Goal: Information Seeking & Learning: Learn about a topic

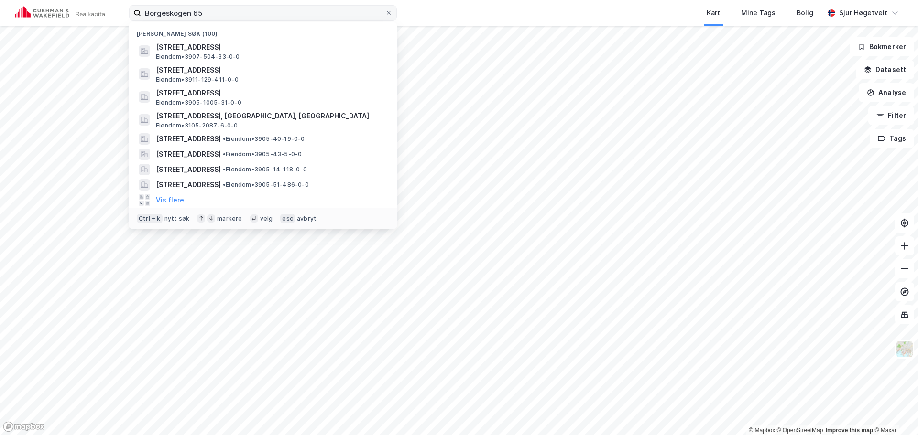
click at [294, 13] on input "Borgeskogen 65" at bounding box center [263, 13] width 244 height 14
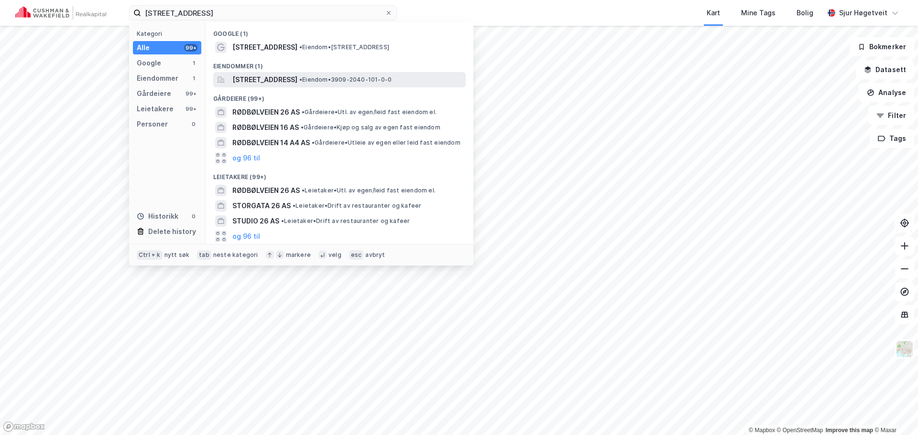
click at [297, 74] on span "[STREET_ADDRESS]" at bounding box center [264, 79] width 65 height 11
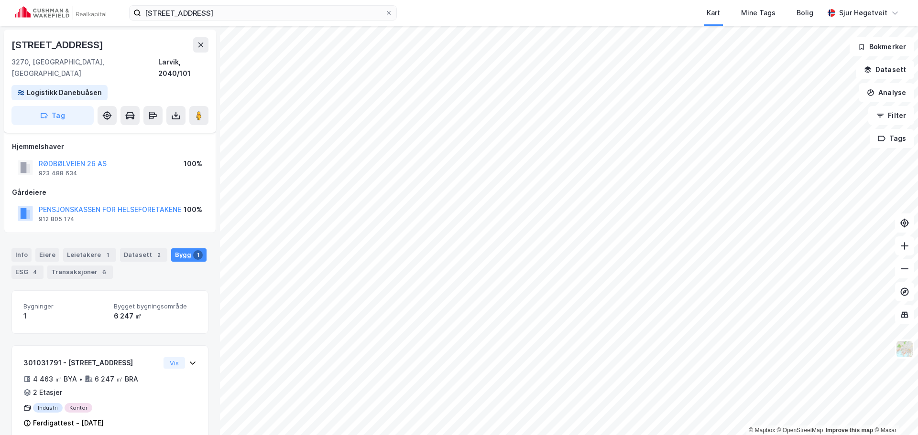
scroll to position [6, 0]
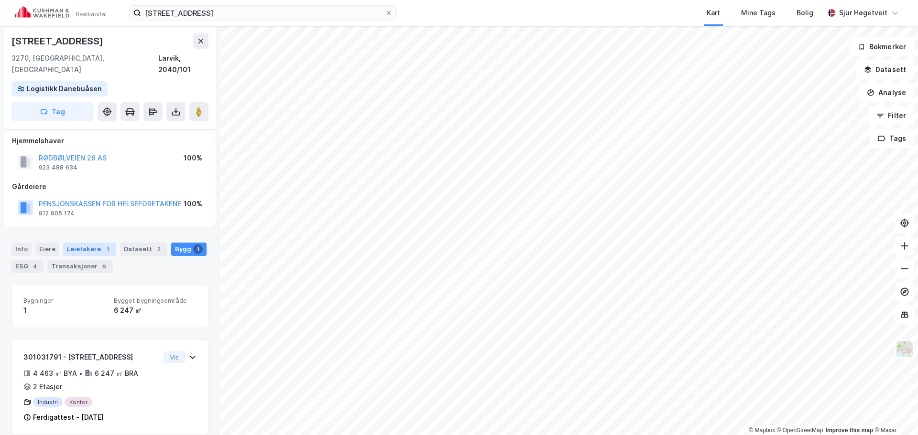
click at [105, 245] on div "1" at bounding box center [108, 250] width 10 height 10
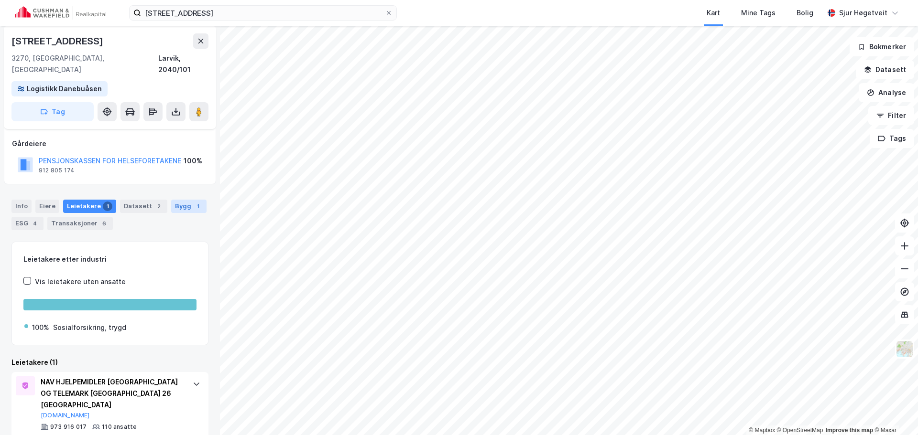
click at [178, 200] on div "Bygg 1" at bounding box center [188, 206] width 35 height 13
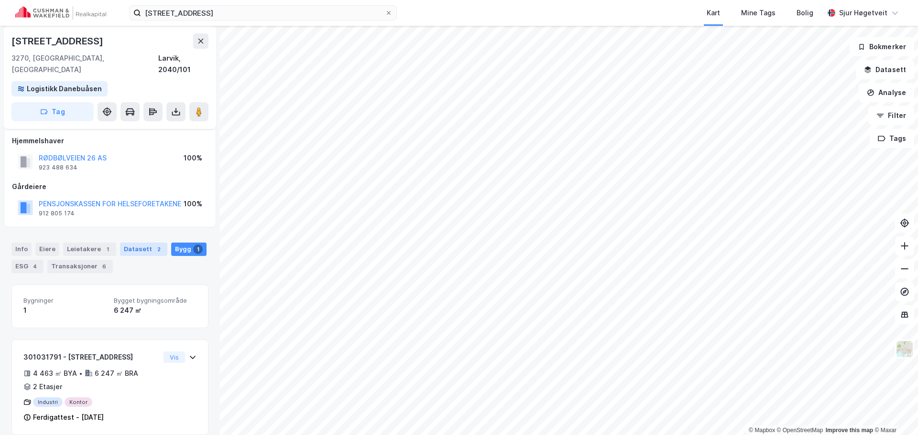
click at [135, 243] on div "Datasett 2" at bounding box center [143, 249] width 47 height 13
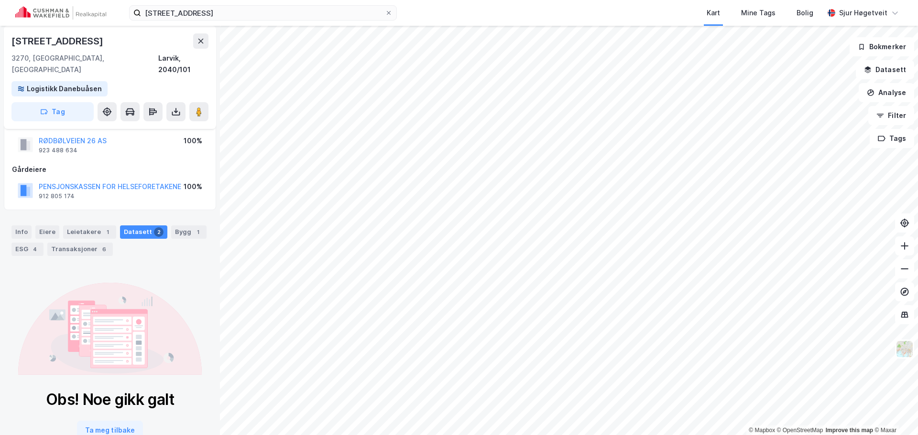
scroll to position [43, 0]
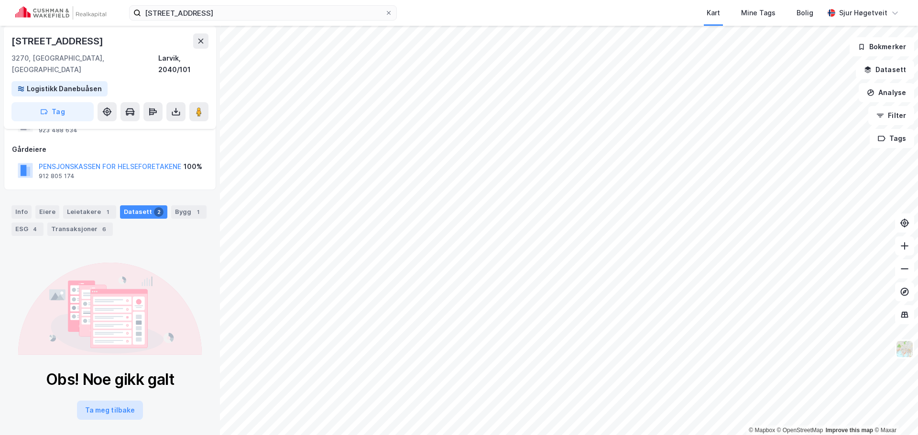
click at [108, 401] on button "Ta meg tilbake" at bounding box center [110, 410] width 66 height 19
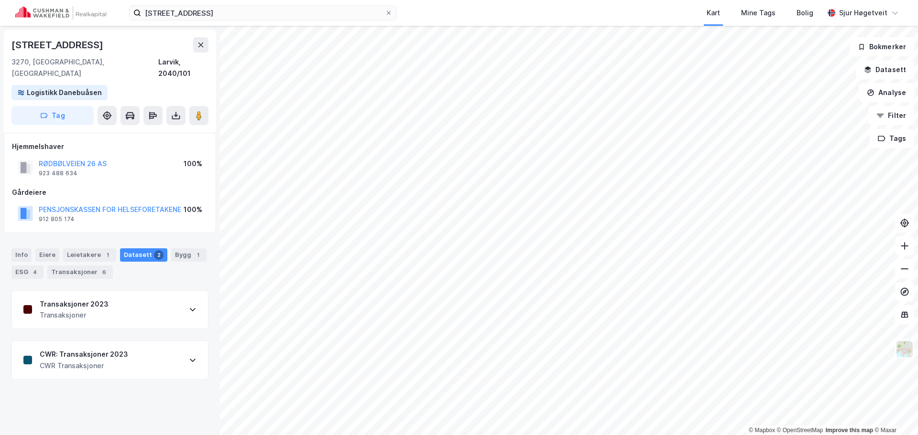
click at [120, 293] on div "Transaksjoner 2023 Transaksjoner" at bounding box center [110, 310] width 196 height 38
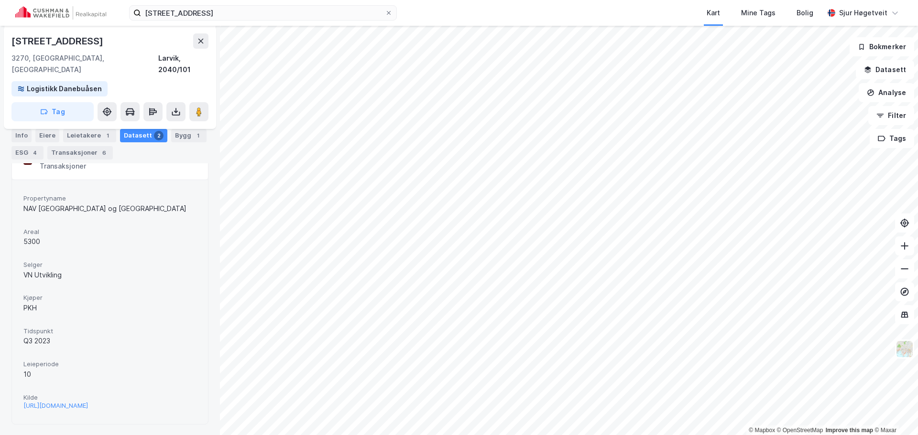
scroll to position [198, 0]
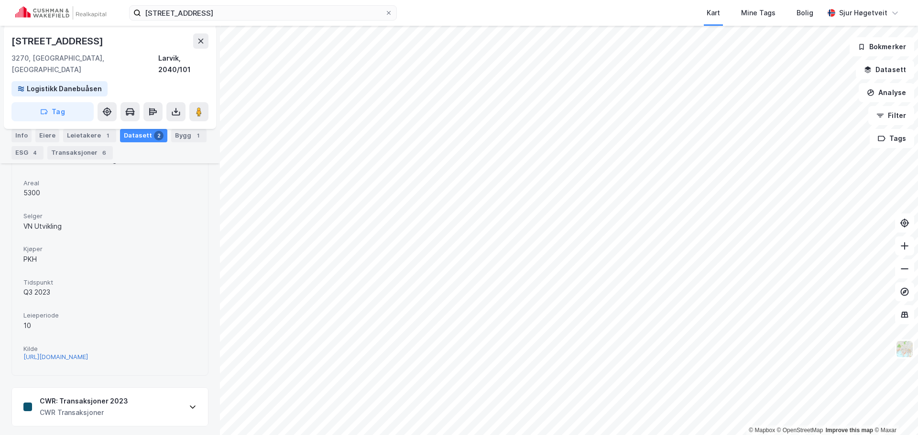
click at [88, 353] on div "[URL][DOMAIN_NAME]" at bounding box center [55, 357] width 65 height 8
click at [762, 7] on div "Mine Tags" at bounding box center [758, 12] width 34 height 11
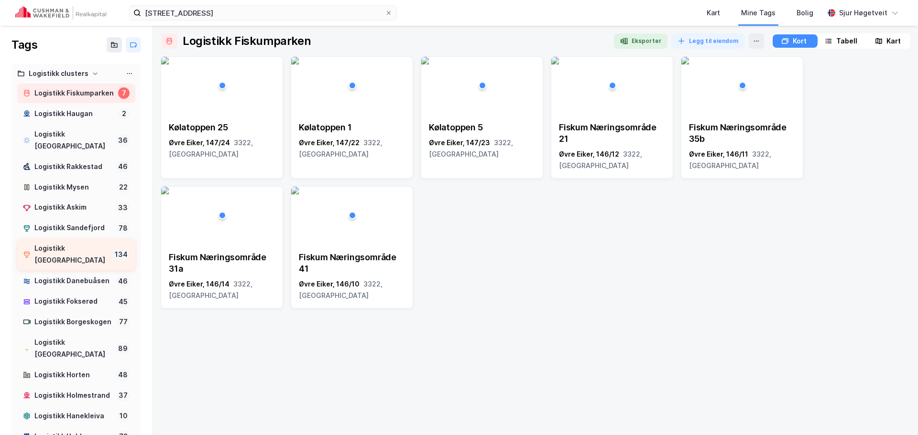
click at [84, 249] on div "Logistikk [GEOGRAPHIC_DATA]" at bounding box center [71, 255] width 75 height 24
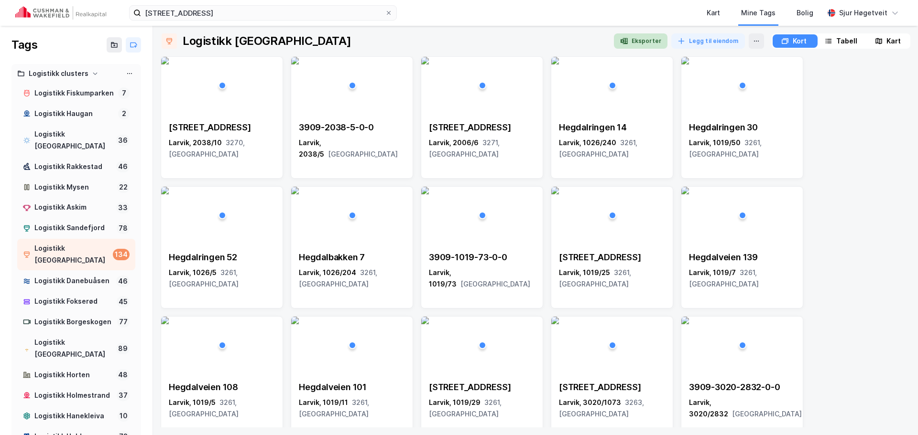
click at [642, 37] on button "Eksporter" at bounding box center [641, 40] width 54 height 15
click at [78, 16] on img at bounding box center [60, 12] width 91 height 13
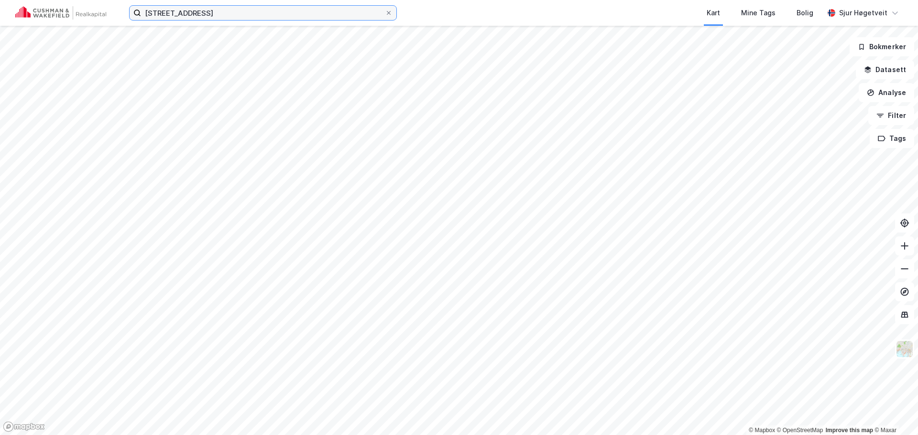
click at [313, 10] on input "[STREET_ADDRESS]" at bounding box center [263, 13] width 244 height 14
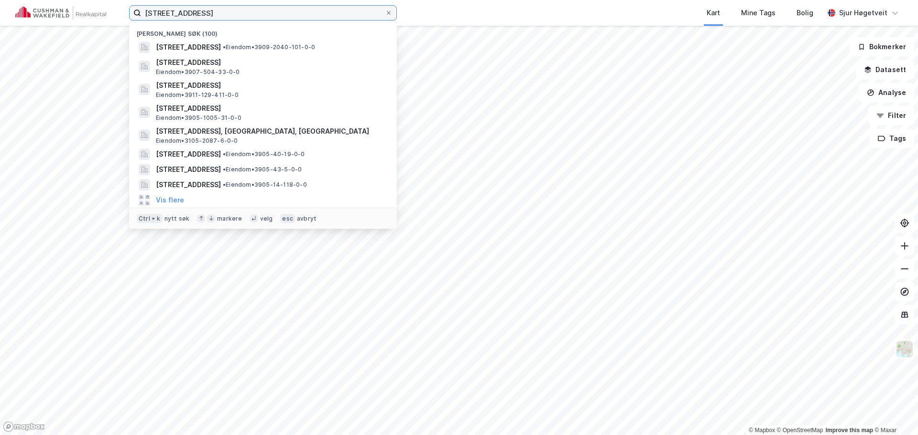
click at [313, 10] on input "[STREET_ADDRESS]" at bounding box center [263, 13] width 244 height 14
paste input "[STREET_ADDRESS]"
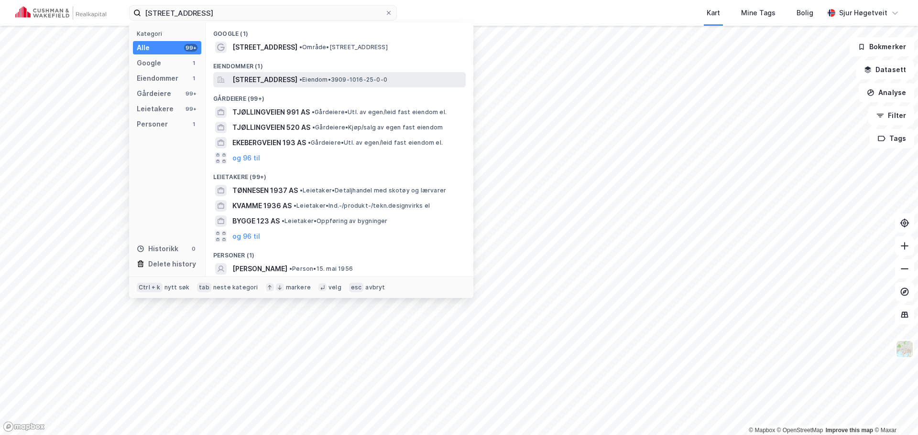
click at [297, 76] on span "[STREET_ADDRESS]" at bounding box center [264, 79] width 65 height 11
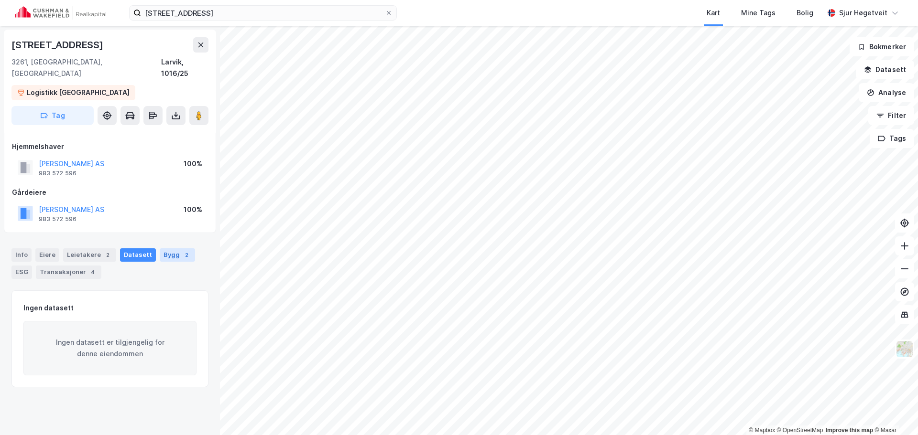
click at [182, 250] on div "2" at bounding box center [187, 255] width 10 height 10
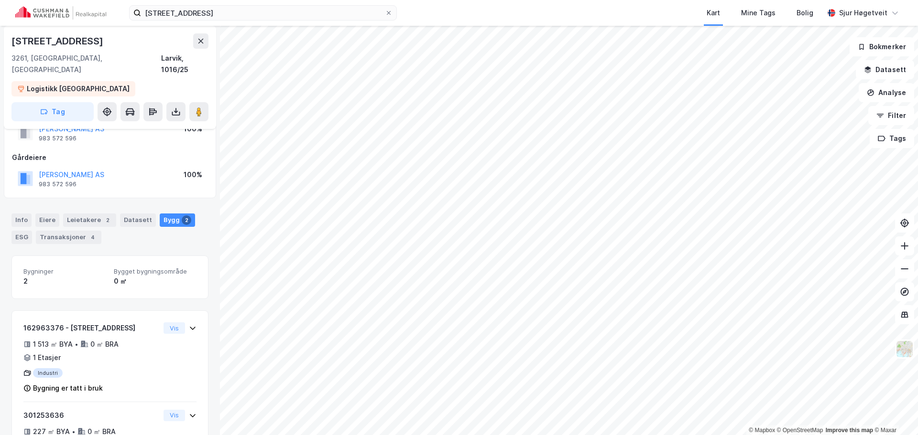
scroll to position [80, 0]
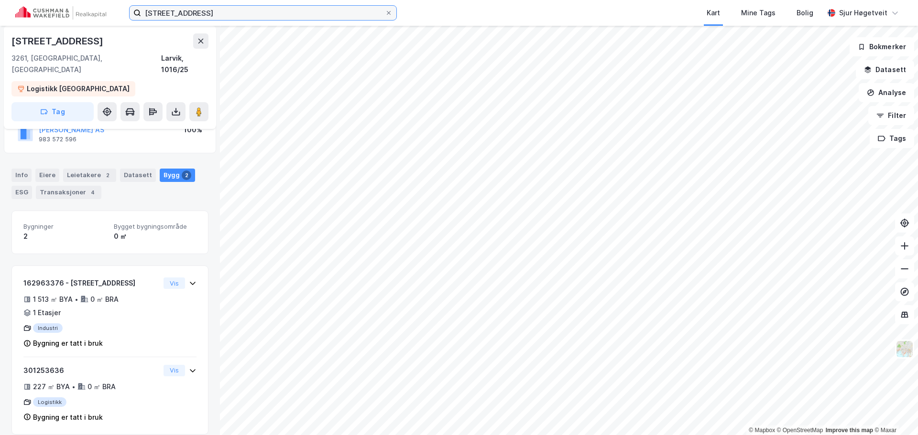
click at [320, 11] on input "[STREET_ADDRESS]" at bounding box center [263, 13] width 244 height 14
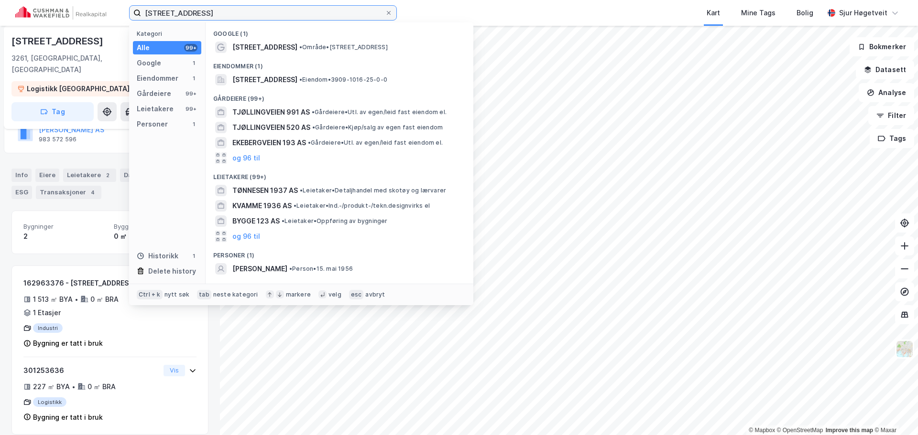
click at [320, 11] on input "[STREET_ADDRESS]" at bounding box center [263, 13] width 244 height 14
click at [320, 10] on input "[STREET_ADDRESS]" at bounding box center [263, 13] width 244 height 14
paste input "Hegdalveien 108"
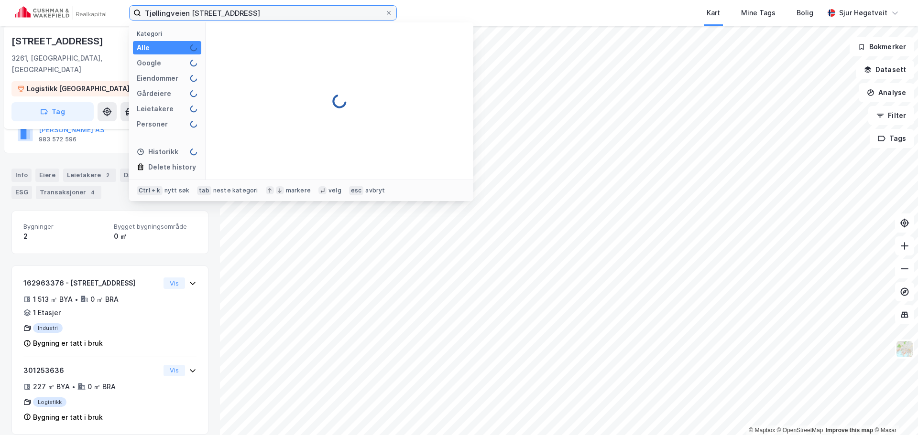
drag, startPoint x: 320, startPoint y: 10, endPoint x: 90, endPoint y: 7, distance: 230.0
click at [90, 7] on div "Tjøllingveien [STREET_ADDRESS] Kategori Alle Google Eiendommer Gårdeiere Leieta…" at bounding box center [459, 13] width 918 height 26
paste input
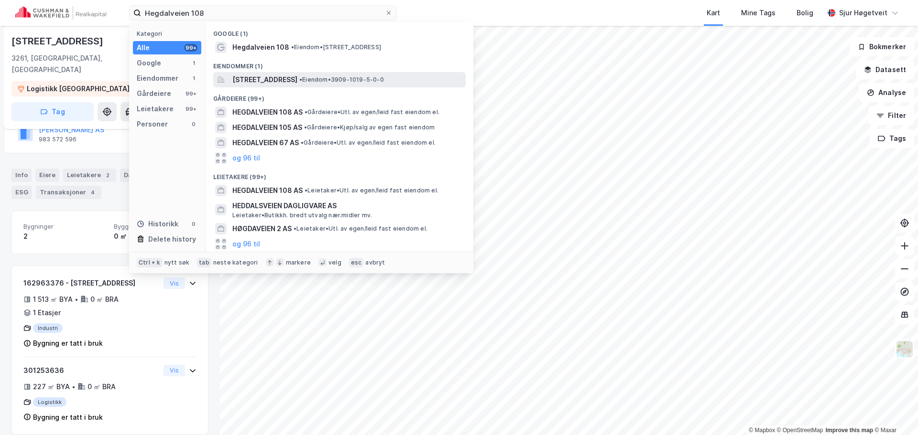
click at [297, 75] on span "[STREET_ADDRESS]" at bounding box center [264, 79] width 65 height 11
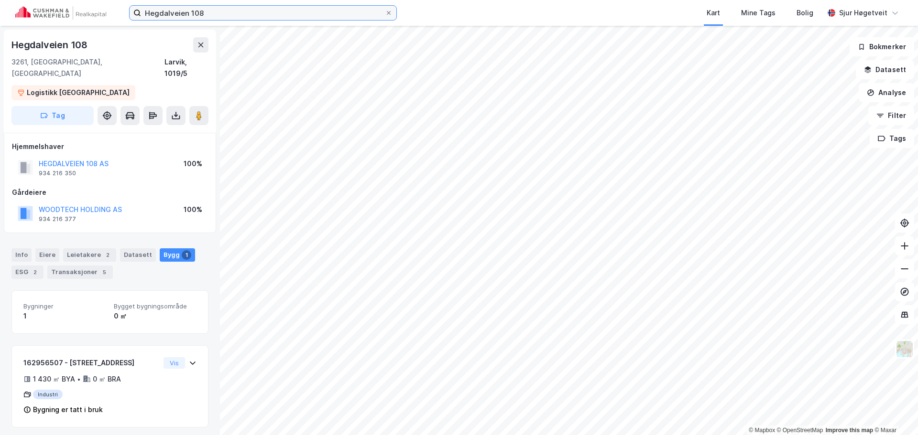
click at [180, 9] on input "Hegdalveien 108" at bounding box center [263, 13] width 244 height 14
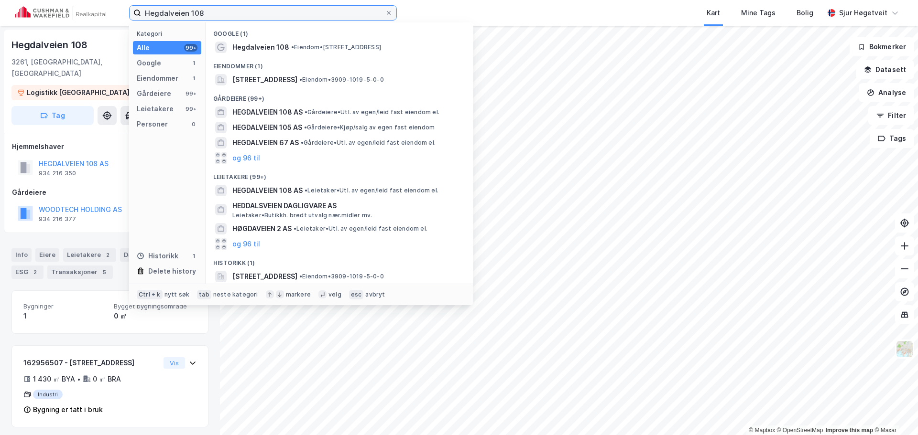
click at [180, 9] on input "Hegdalveien 108" at bounding box center [263, 13] width 244 height 14
paste input "39"
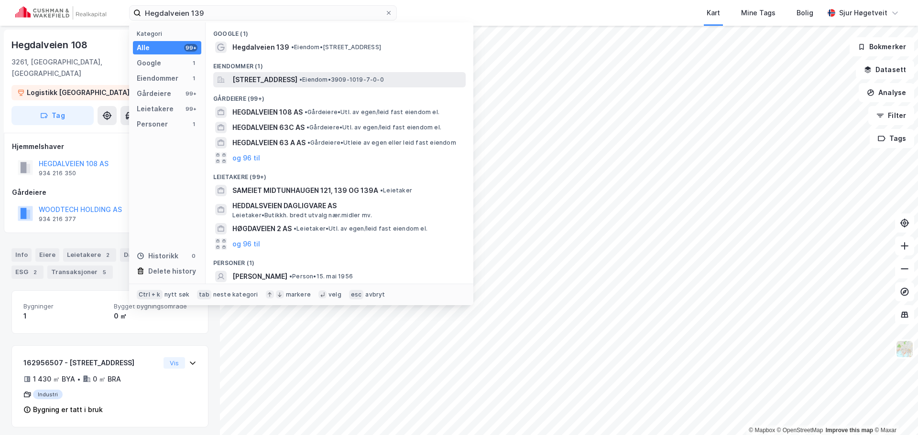
click at [281, 76] on span "[STREET_ADDRESS]" at bounding box center [264, 79] width 65 height 11
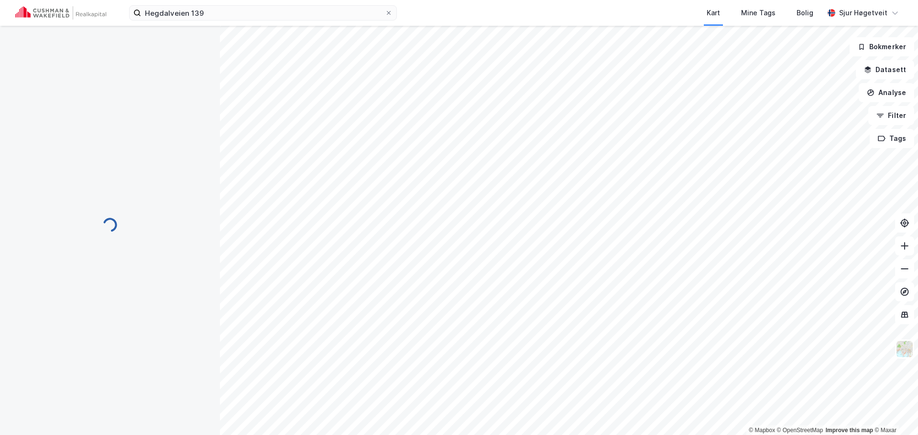
scroll to position [66, 0]
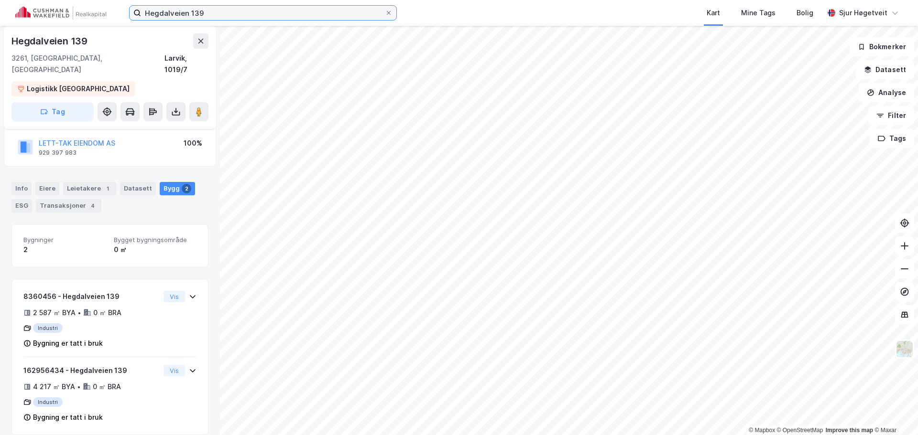
click at [312, 12] on input "Hegdalveien 139" at bounding box center [263, 13] width 244 height 14
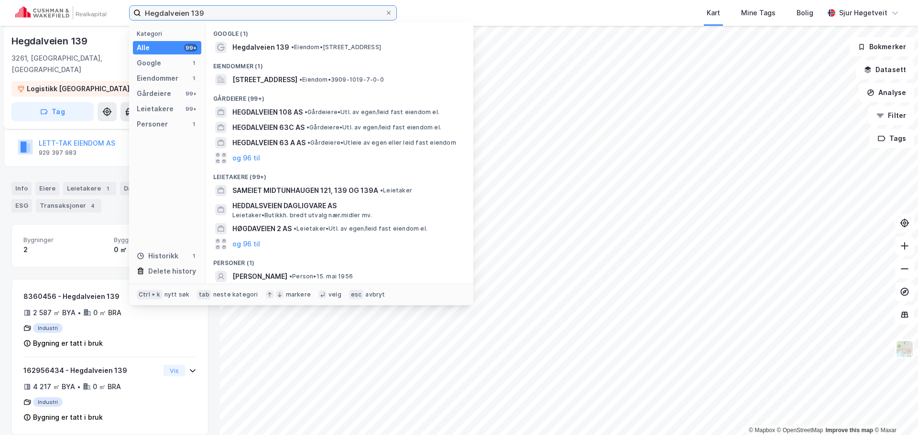
click at [312, 12] on input "Hegdalveien 139" at bounding box center [263, 13] width 244 height 14
paste input "01"
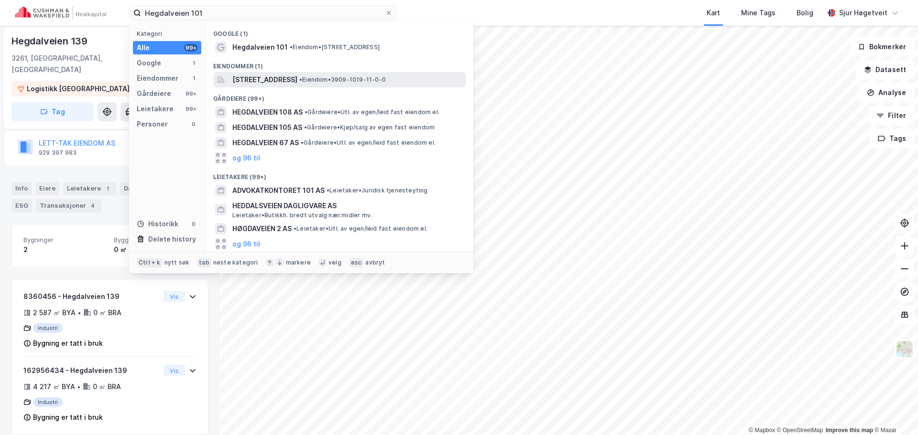
click at [297, 74] on span "[STREET_ADDRESS]" at bounding box center [264, 79] width 65 height 11
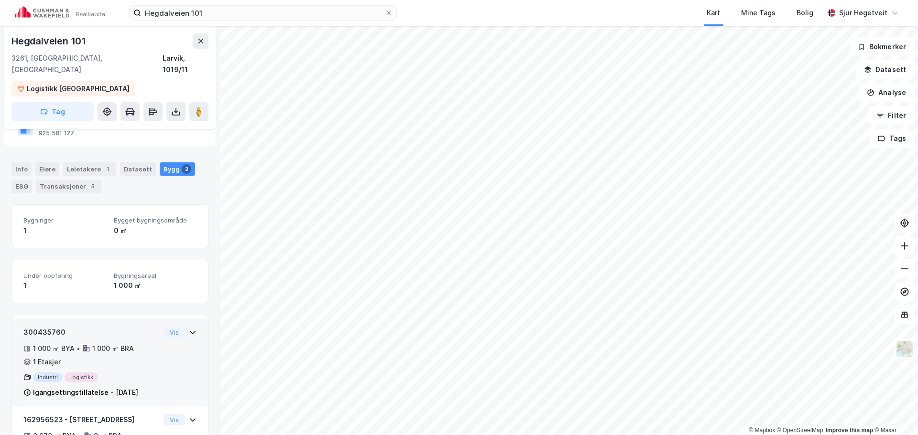
scroll to position [162, 0]
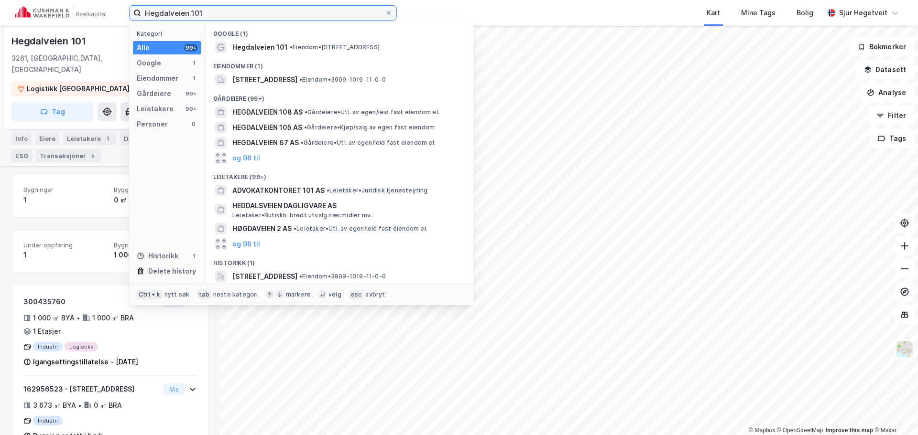
click at [315, 16] on input "Hegdalveien 101" at bounding box center [263, 13] width 244 height 14
click at [314, 16] on input "Hegdalveien 101" at bounding box center [263, 13] width 244 height 14
paste input "22"
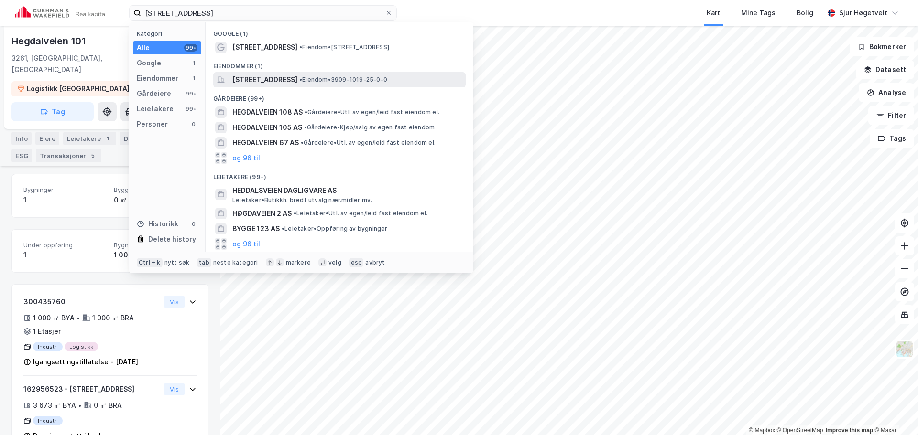
click at [303, 73] on div "[STREET_ADDRESS] • Eiendom • 3909-1019-25-0-0" at bounding box center [339, 79] width 252 height 15
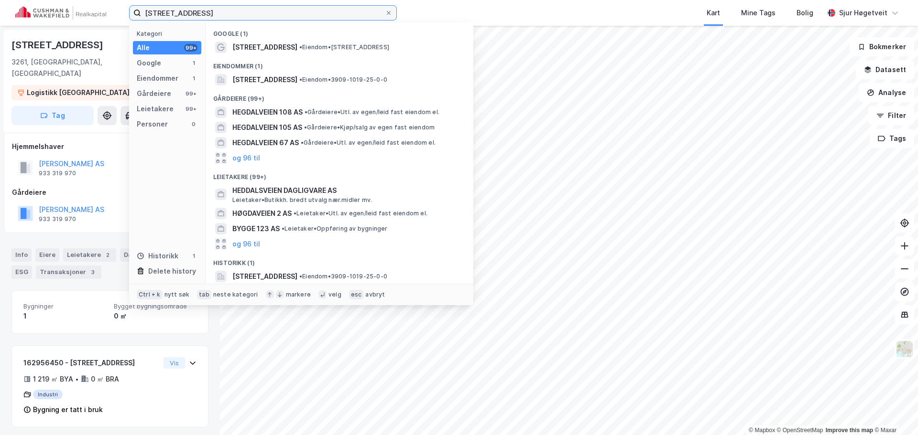
click at [185, 10] on input "[STREET_ADDRESS]" at bounding box center [263, 13] width 244 height 14
paste input "Sørlandske hovedvei 319"
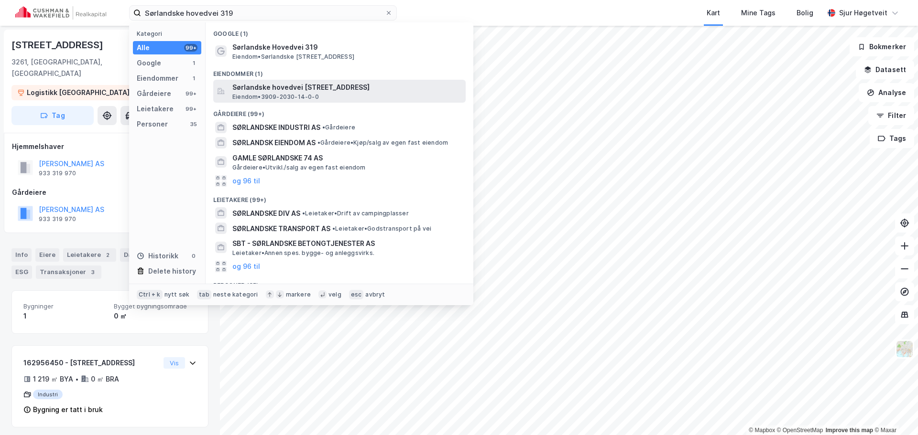
click at [285, 84] on span "Sørlandske hovedvei [STREET_ADDRESS]" at bounding box center [346, 87] width 229 height 11
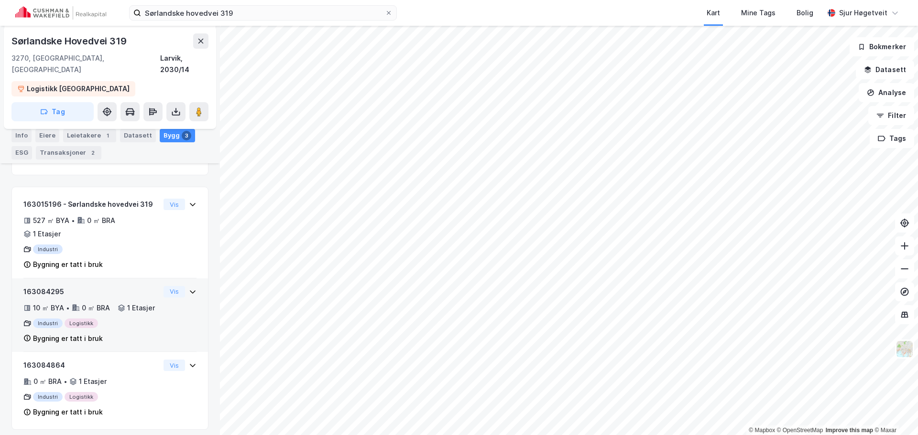
scroll to position [167, 0]
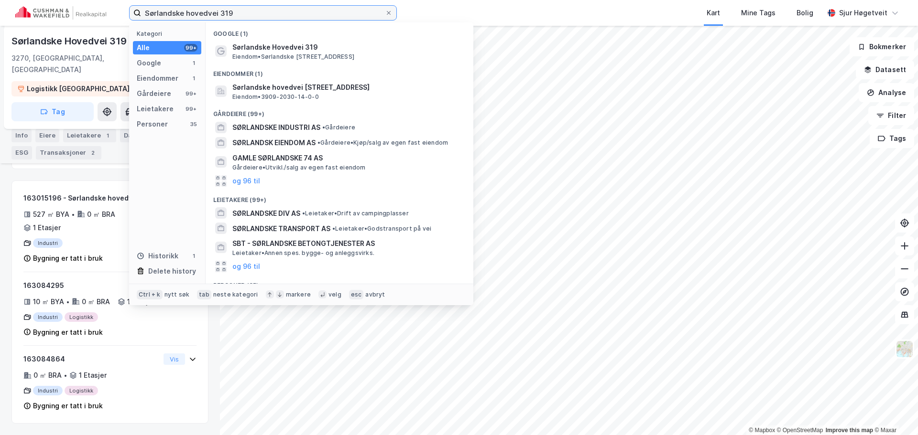
drag, startPoint x: 220, startPoint y: 5, endPoint x: 56, endPoint y: 7, distance: 164.0
click at [56, 7] on div "Sørlandske hovedvei 319 Kategori Alle 99+ Google 1 Eiendommer 1 Gårdeiere 99+ L…" at bounding box center [459, 13] width 918 height 26
paste input "[STREET_ADDRESS]"
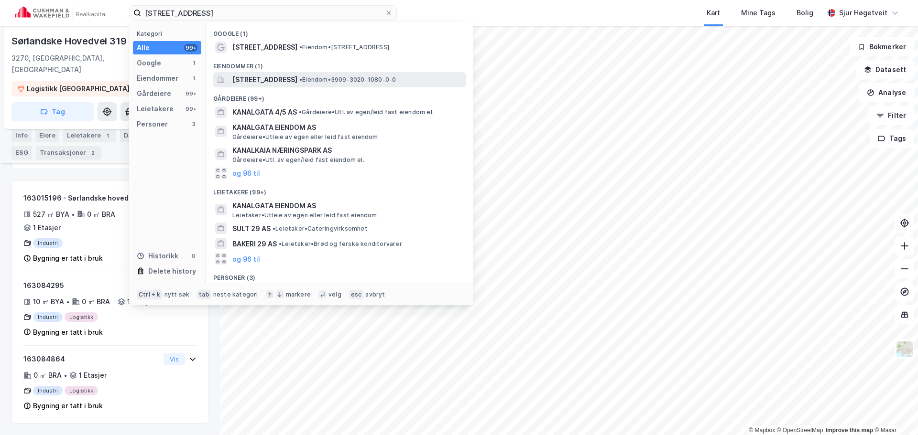
click at [322, 72] on div "[STREET_ADDRESS] • Eiendom • 3909-3020-1080-0-0" at bounding box center [339, 79] width 252 height 15
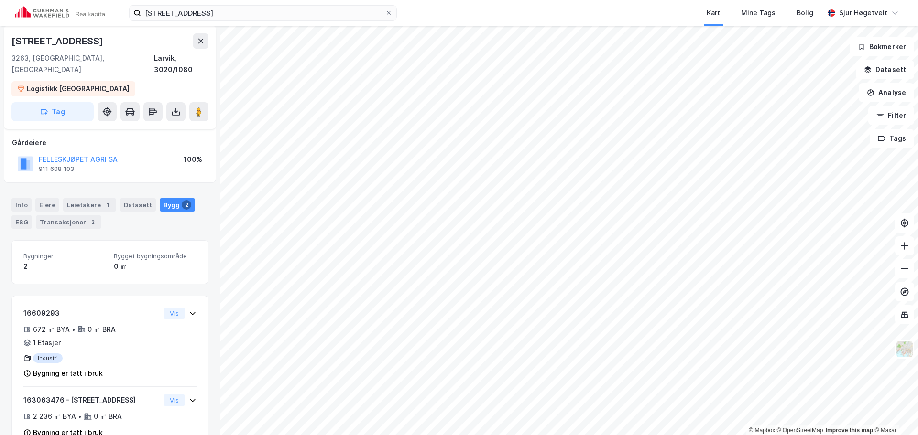
scroll to position [111, 0]
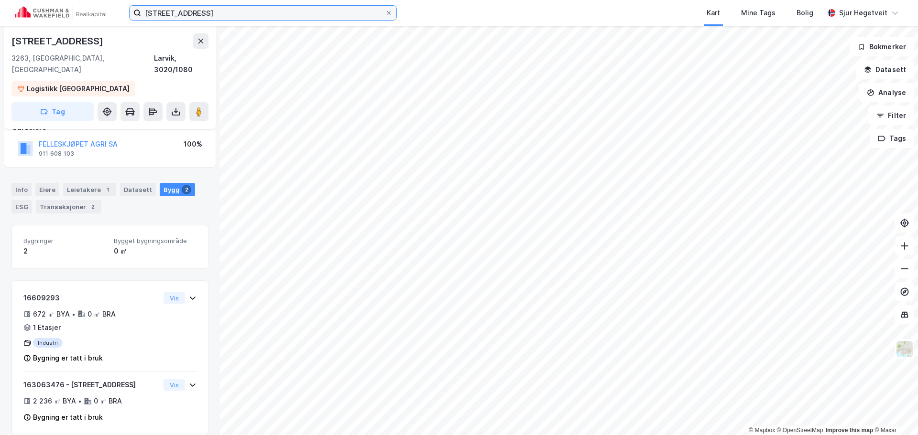
click at [203, 10] on input "[STREET_ADDRESS]" at bounding box center [263, 13] width 244 height 14
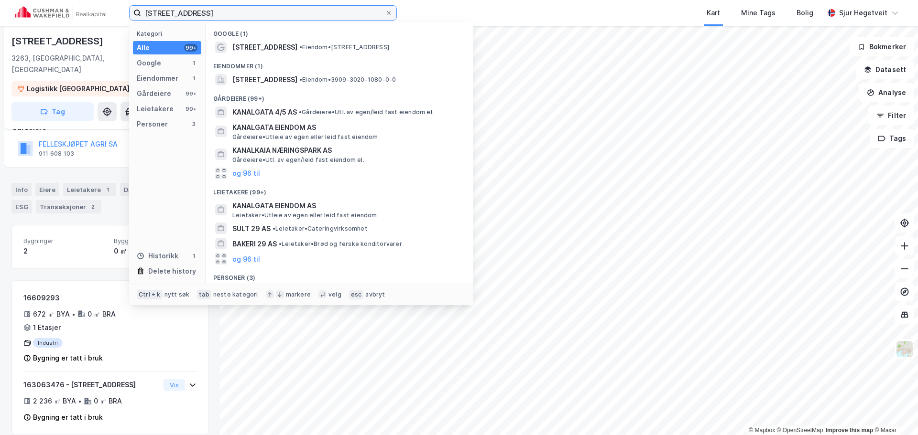
click at [203, 10] on input "[STREET_ADDRESS]" at bounding box center [263, 13] width 244 height 14
paste input "Øya 41"
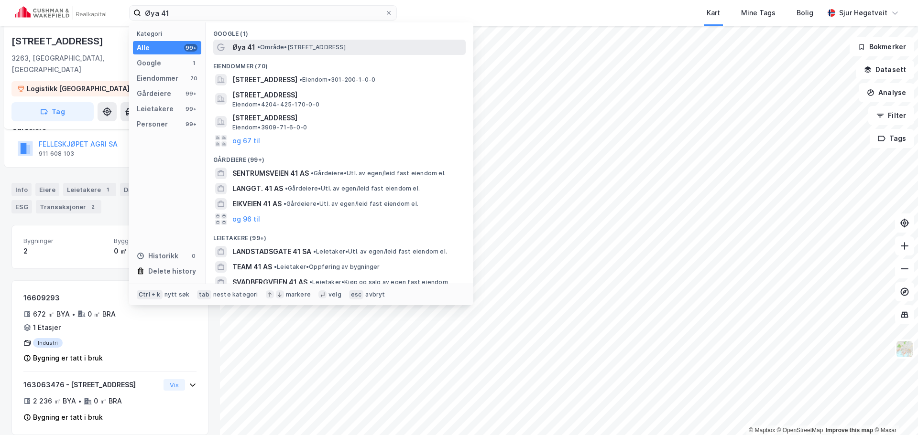
click at [346, 52] on div "Øya 41 • Område • [STREET_ADDRESS]" at bounding box center [347, 47] width 231 height 11
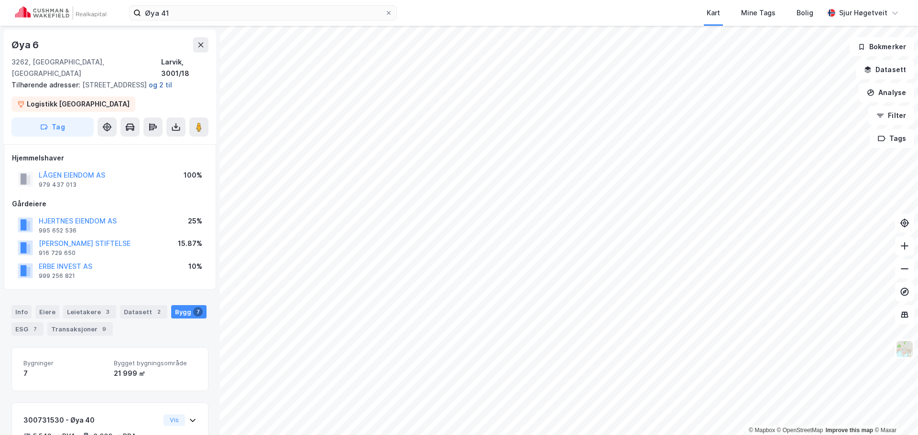
click at [0, 0] on button "og 2 til" at bounding box center [0, 0] width 0 height 0
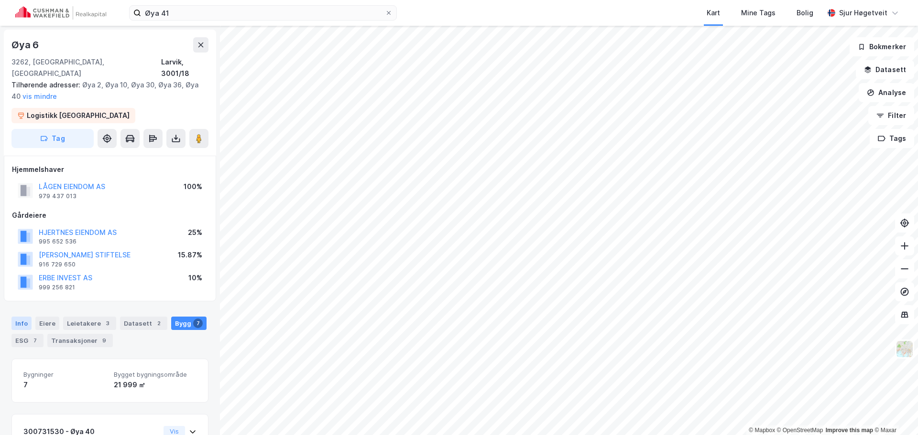
click at [15, 317] on div "Info" at bounding box center [21, 323] width 20 height 13
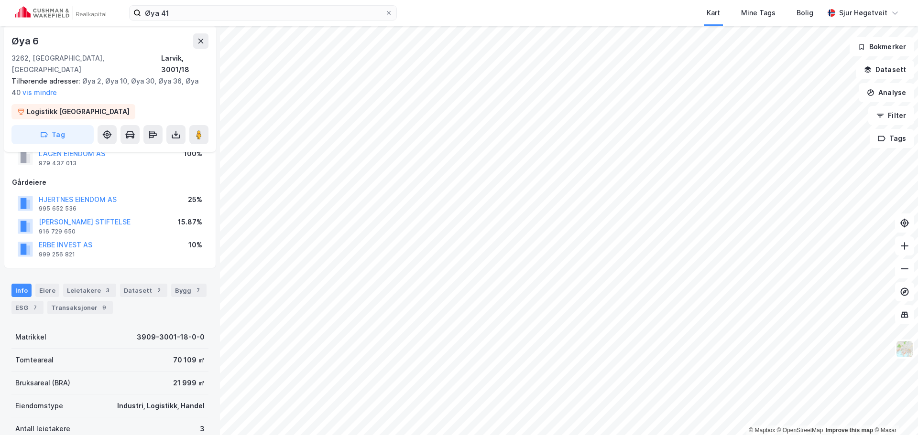
scroll to position [48, 0]
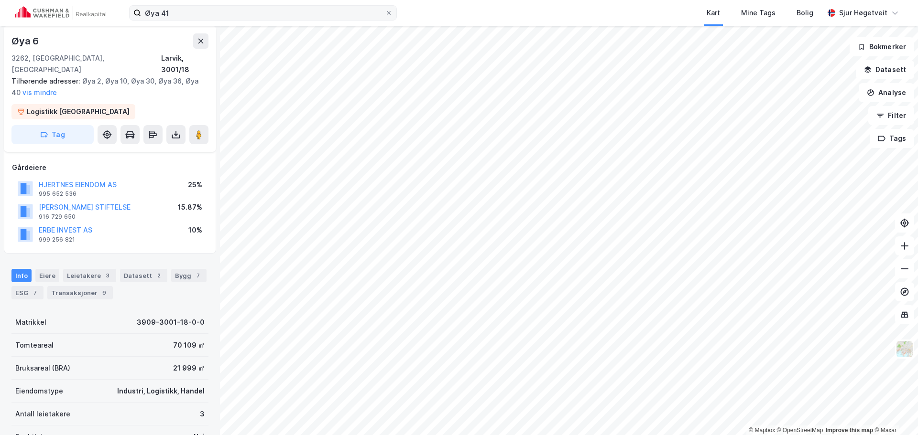
drag, startPoint x: 272, startPoint y: 4, endPoint x: 267, endPoint y: 8, distance: 6.5
click at [272, 4] on div "Øya 41 Kart Mine Tags Bolig [PERSON_NAME]" at bounding box center [459, 13] width 918 height 26
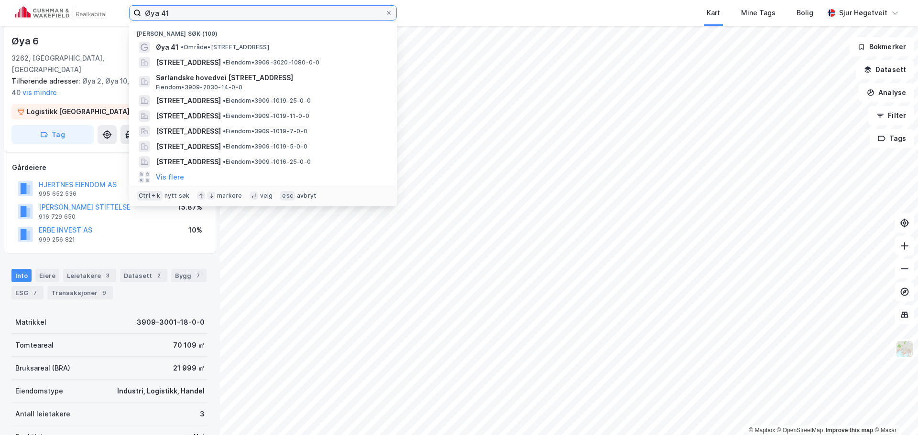
click at [265, 10] on input "Øya 41" at bounding box center [263, 13] width 244 height 14
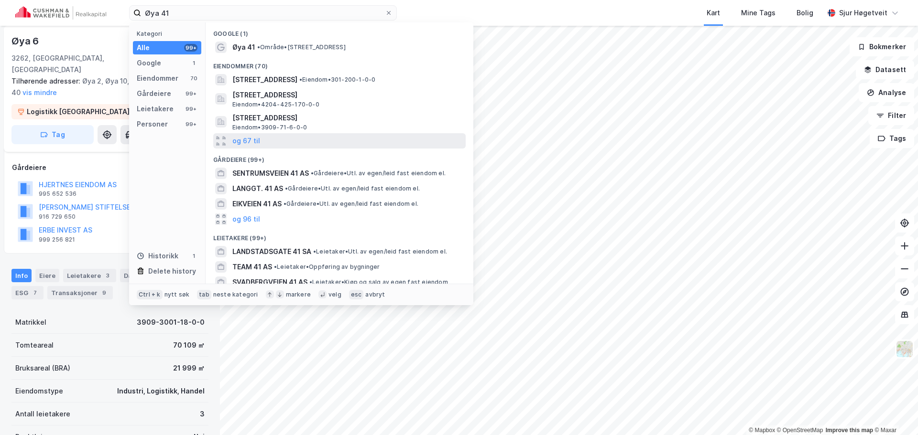
click at [262, 146] on div "og 67 til" at bounding box center [339, 140] width 252 height 15
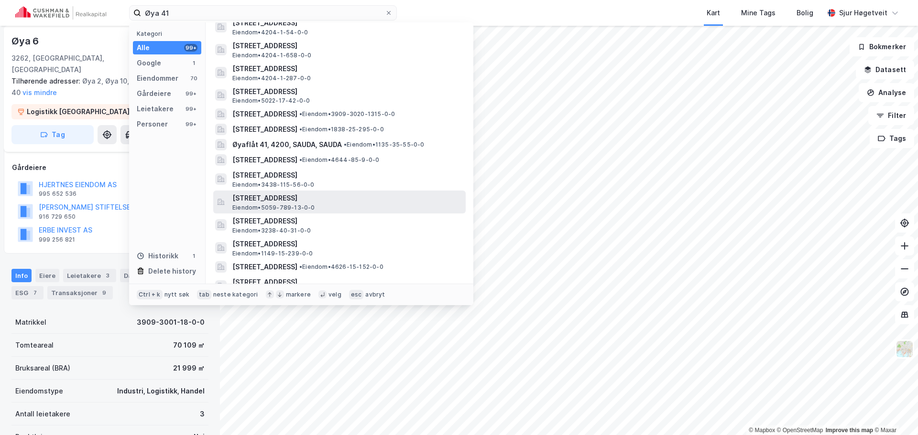
scroll to position [1018, 0]
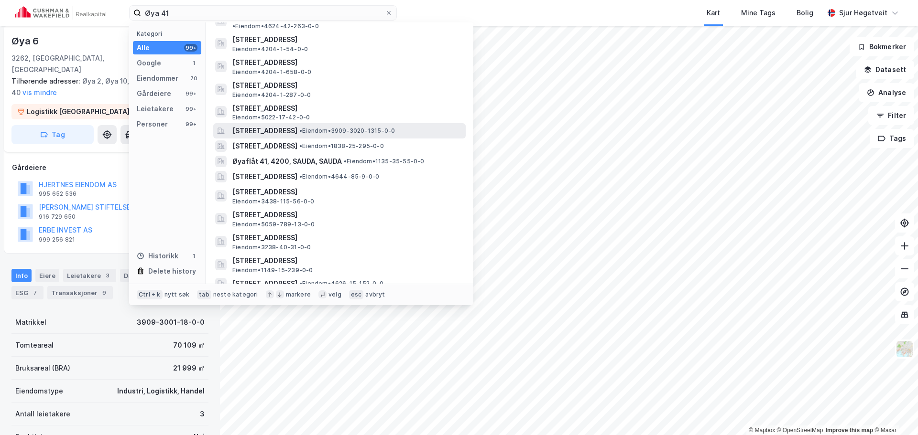
click at [353, 127] on span "• Eiendom • 3909-3020-1315-0-0" at bounding box center [347, 131] width 96 height 8
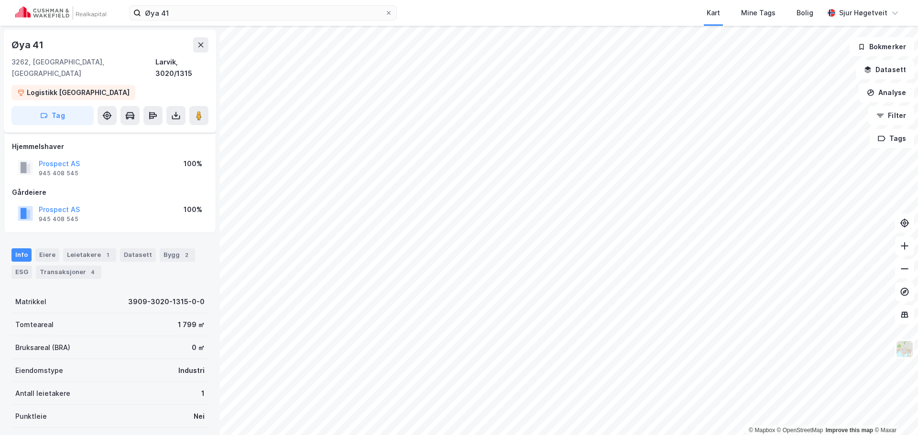
scroll to position [48, 0]
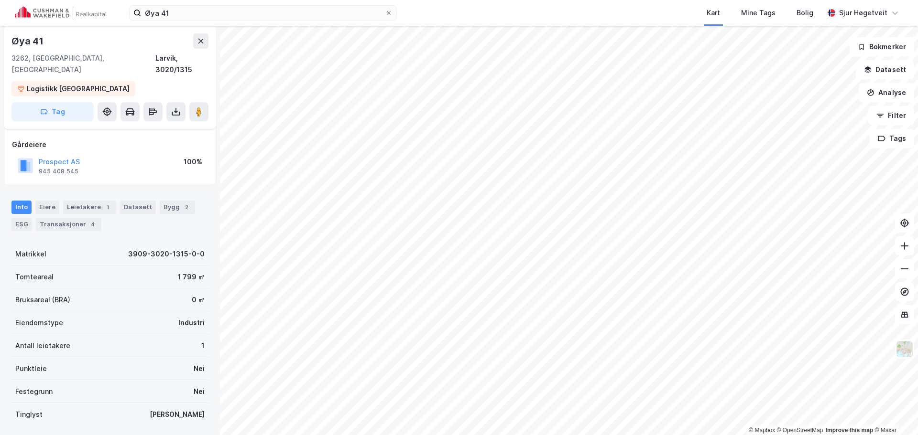
click at [169, 201] on div "Bygg 2" at bounding box center [177, 207] width 35 height 13
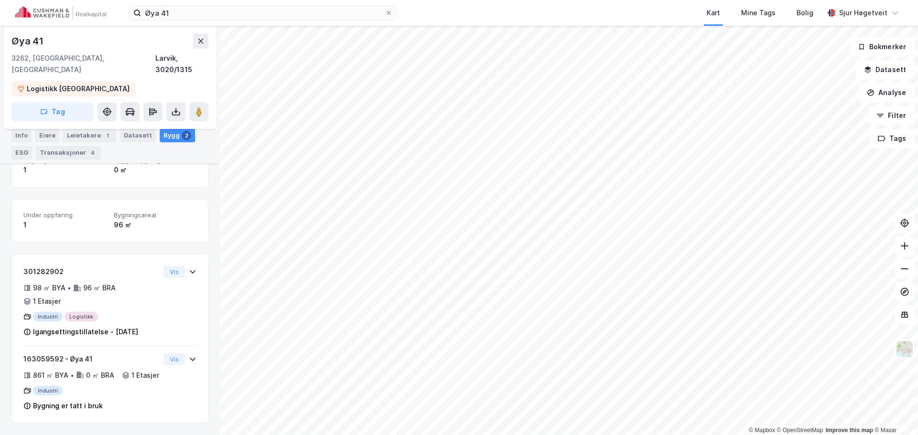
scroll to position [148, 0]
click at [763, 20] on div "Mine Tags" at bounding box center [758, 12] width 40 height 17
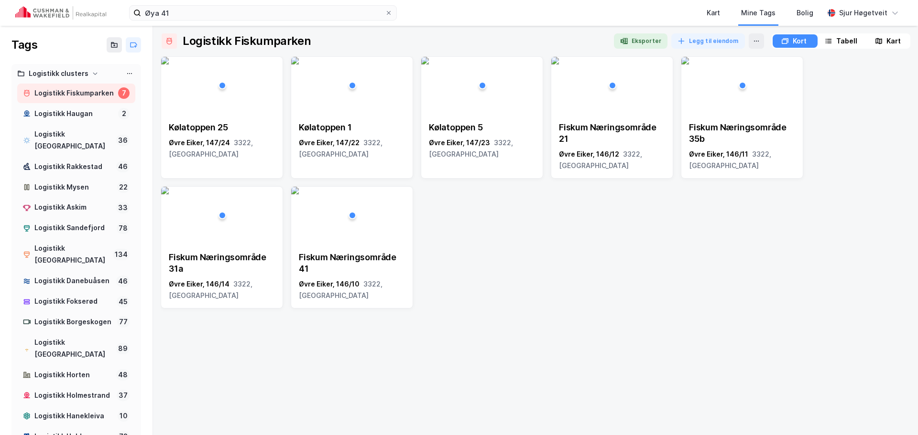
click at [67, 15] on img at bounding box center [60, 12] width 91 height 13
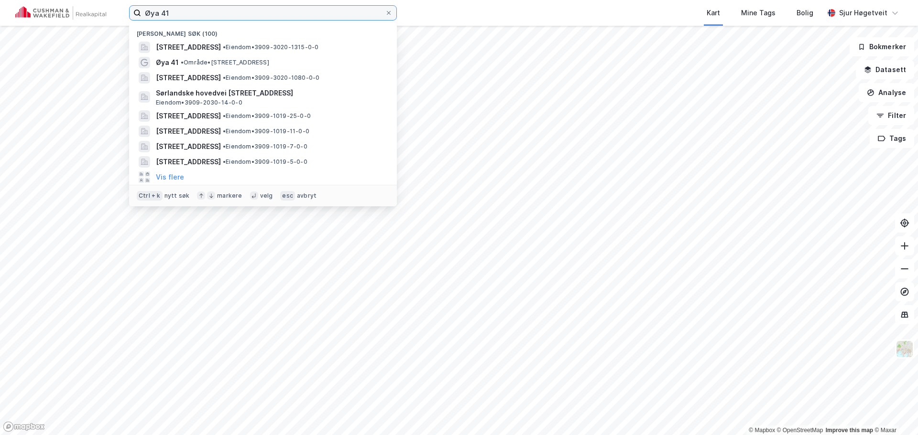
click at [162, 12] on input "Øya 41" at bounding box center [263, 13] width 244 height 14
click at [162, 11] on input "Øya 41" at bounding box center [263, 13] width 244 height 14
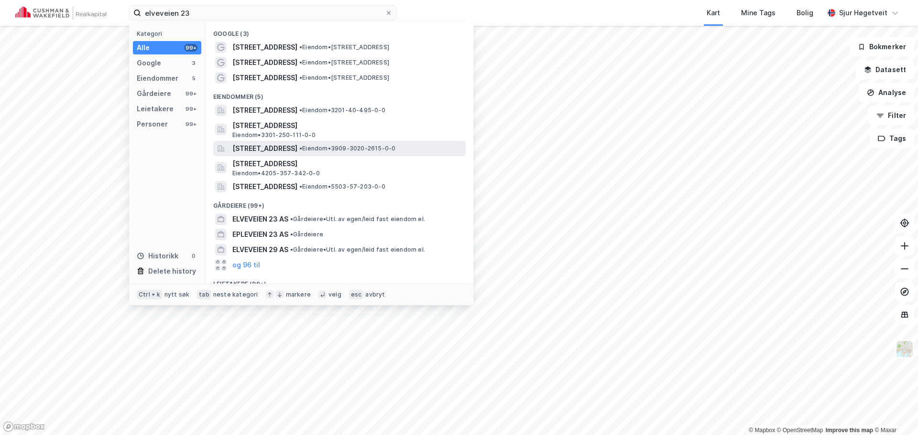
click at [402, 144] on div "[STREET_ADDRESS] • Eiendom • 3909-3020-2615-0-0" at bounding box center [347, 148] width 231 height 11
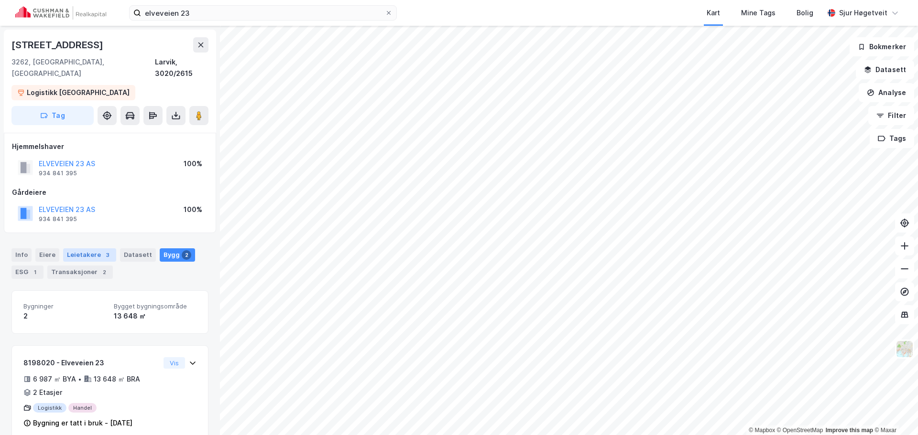
click at [96, 249] on div "Leietakere 3" at bounding box center [89, 255] width 53 height 13
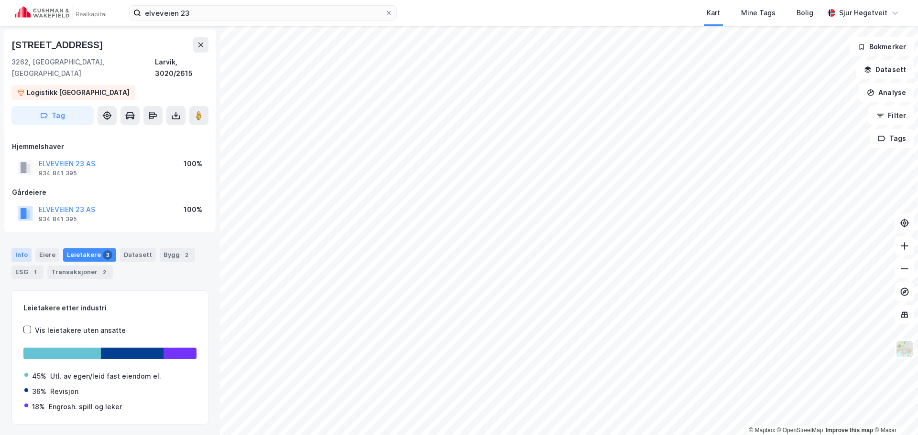
click at [25, 249] on div "Info" at bounding box center [21, 255] width 20 height 13
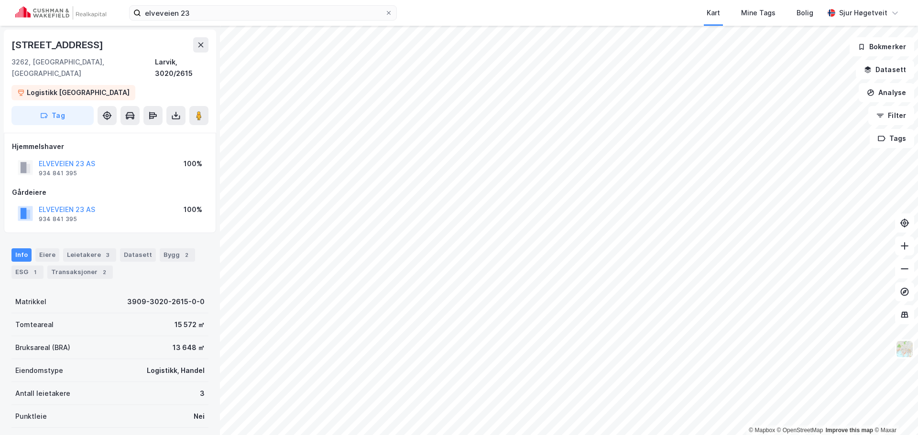
click at [202, 116] on div "[STREET_ADDRESS]" at bounding box center [110, 81] width 212 height 103
click at [199, 111] on image at bounding box center [199, 116] width 6 height 10
click at [68, 13] on img at bounding box center [60, 12] width 91 height 13
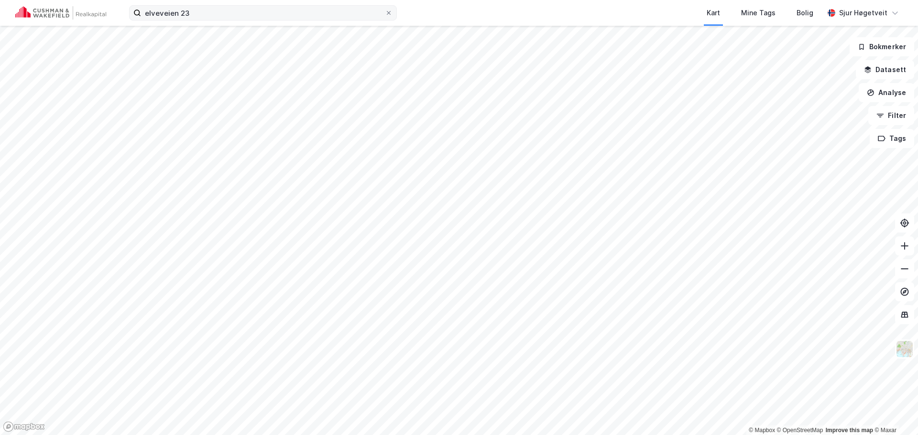
click at [139, 15] on icon at bounding box center [139, 15] width 2 height 2
click at [141, 15] on input "elveveien 23" at bounding box center [263, 13] width 244 height 14
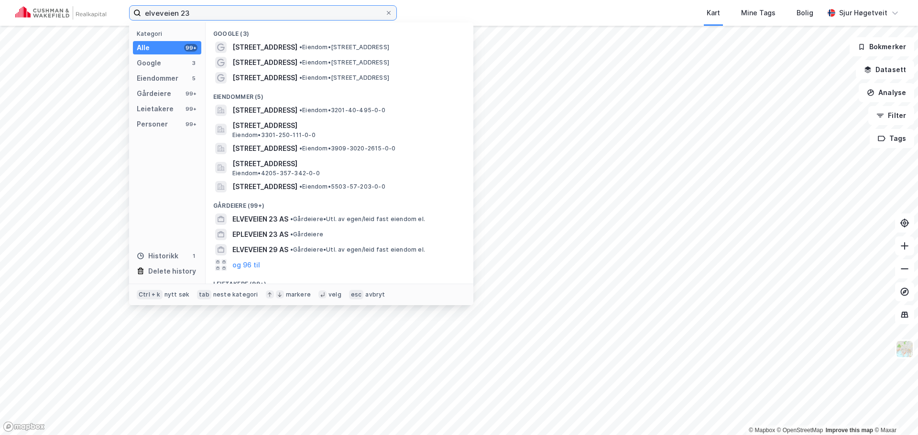
click at [150, 12] on input "elveveien 23" at bounding box center [263, 13] width 244 height 14
click at [151, 12] on input "elveveien 23" at bounding box center [263, 13] width 244 height 14
paste input "Bommestadmoa 37"
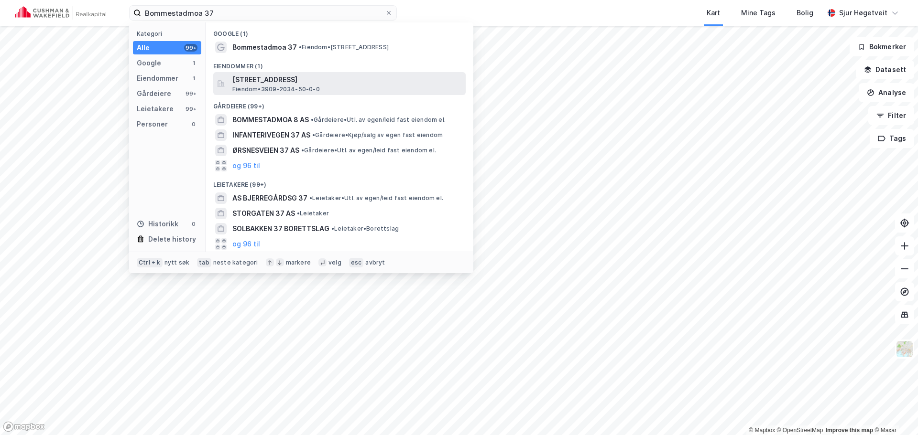
click at [333, 87] on div "[STREET_ADDRESS] • 3909-2034-50-0-0" at bounding box center [347, 83] width 231 height 19
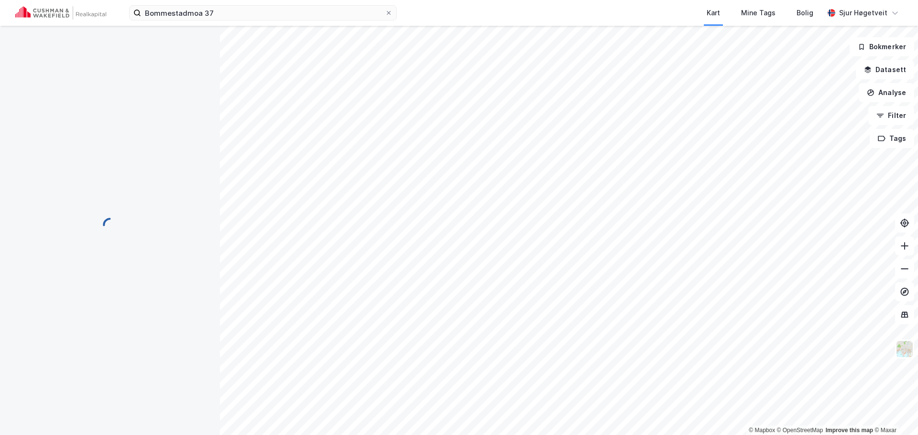
scroll to position [1, 0]
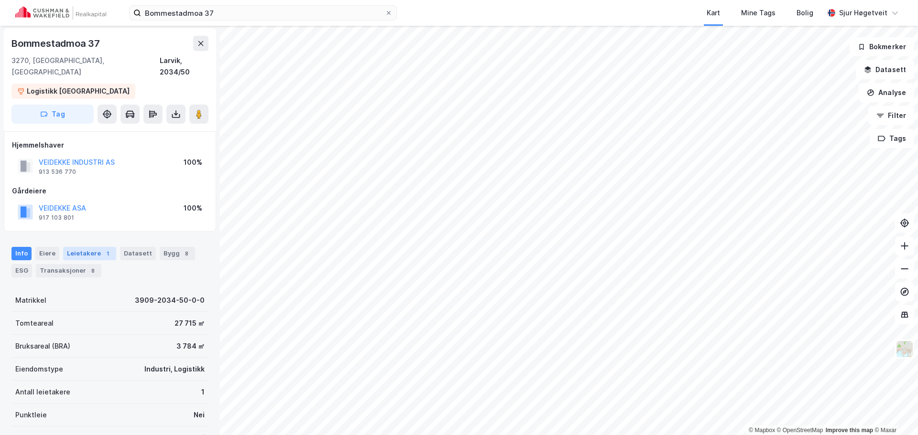
click at [103, 249] on div "1" at bounding box center [108, 254] width 10 height 10
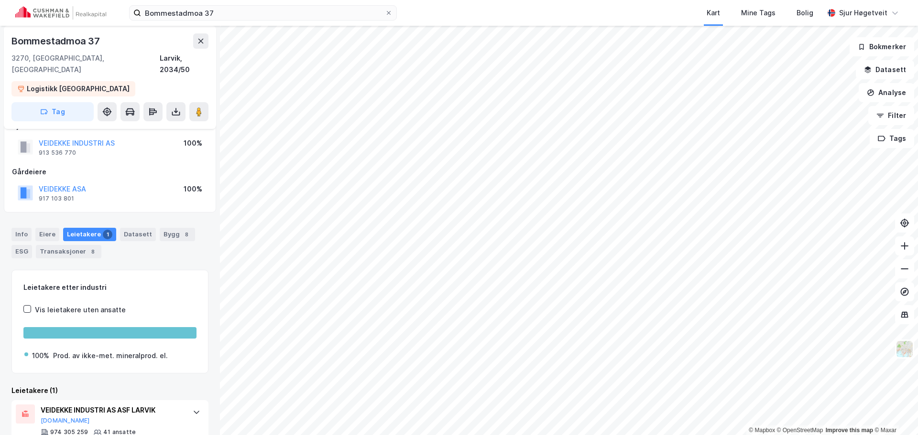
scroll to position [37, 0]
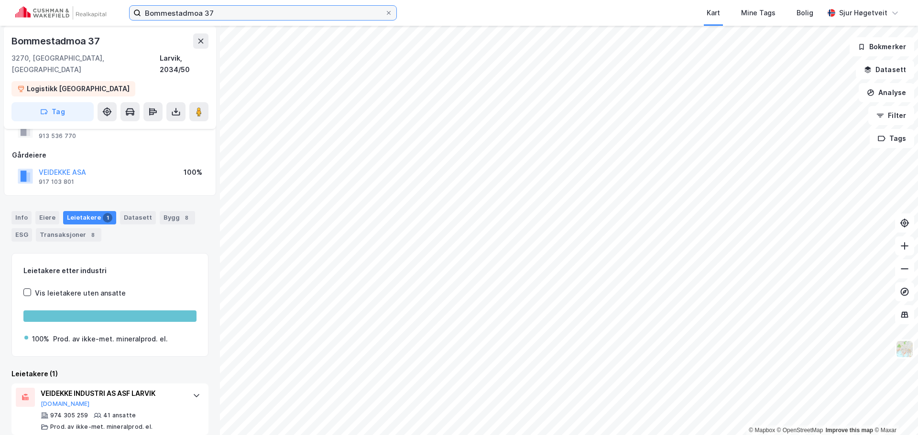
click at [196, 13] on input "Bommestadmoa 37" at bounding box center [263, 13] width 244 height 14
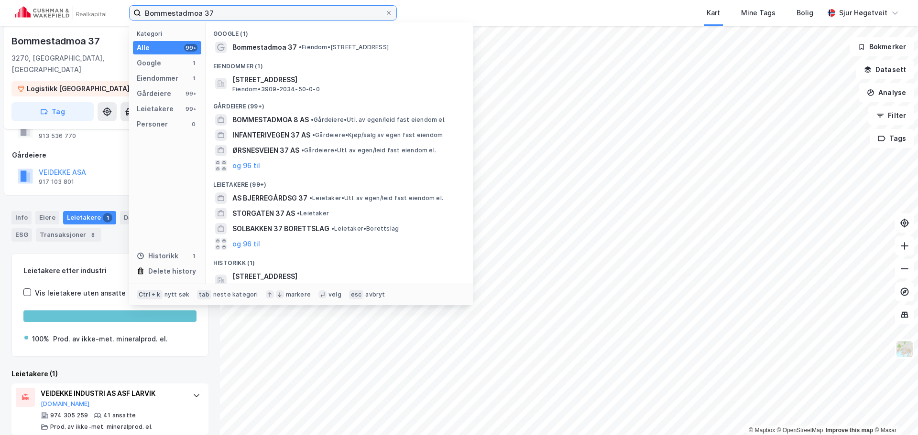
click at [196, 13] on input "Bommestadmoa 37" at bounding box center [263, 13] width 244 height 14
click at [196, 12] on input "Bommestadmoa 37" at bounding box center [263, 13] width 244 height 14
paste input "Revet 2"
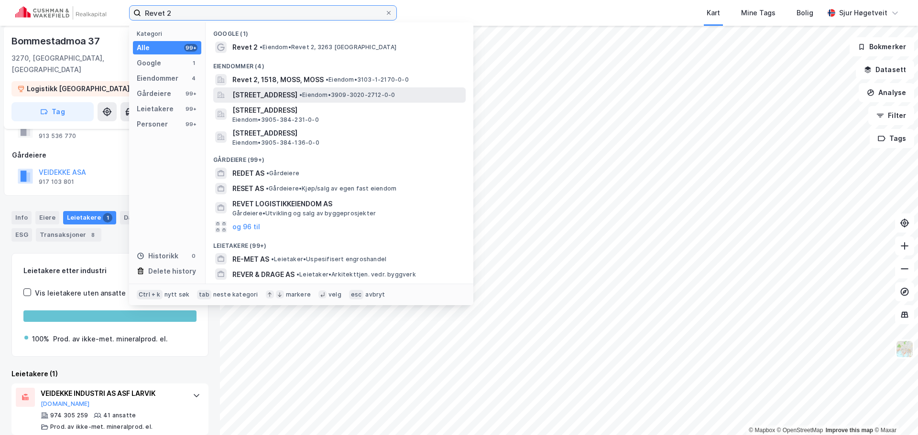
type input "Revet 2"
click at [375, 91] on span "• Eiendom • 3909-3020-2712-0-0" at bounding box center [347, 95] width 96 height 8
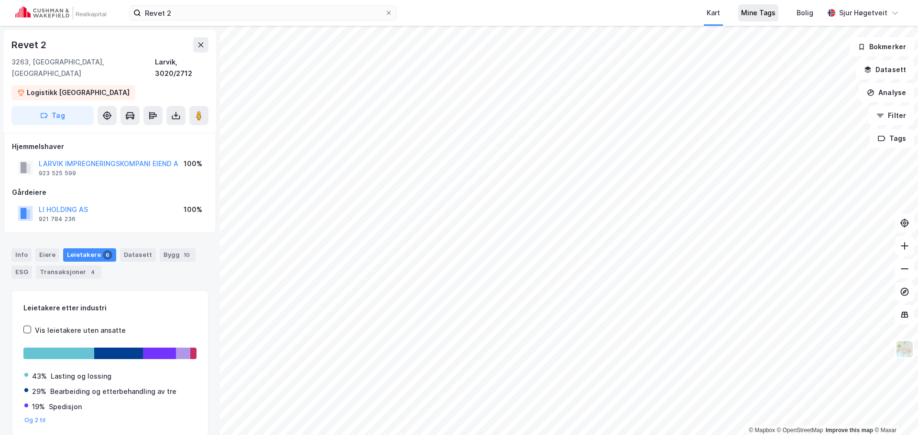
scroll to position [28, 0]
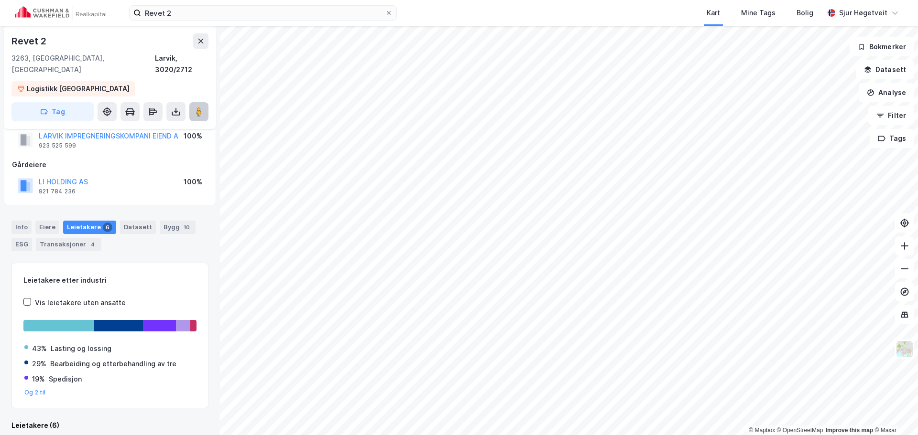
click at [205, 106] on button at bounding box center [198, 111] width 19 height 19
